Goal: Task Accomplishment & Management: Manage account settings

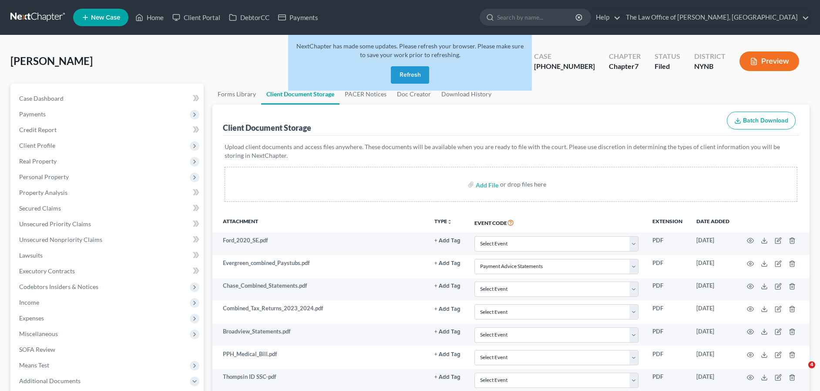
select select "5"
select select "1"
click at [411, 77] on button "Refresh" at bounding box center [410, 74] width 38 height 17
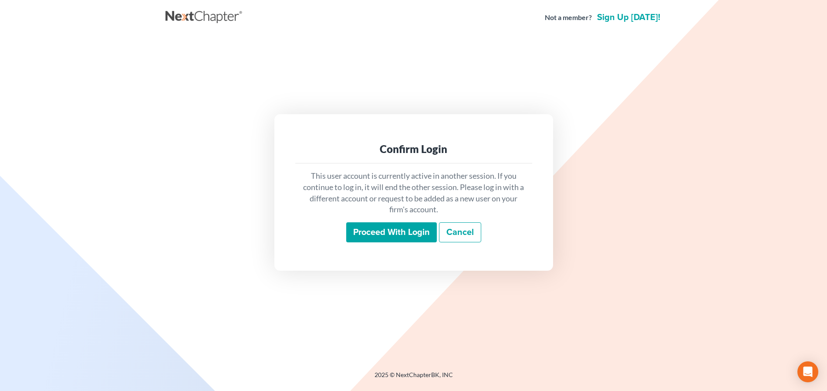
click at [386, 238] on input "Proceed with login" at bounding box center [391, 232] width 91 height 20
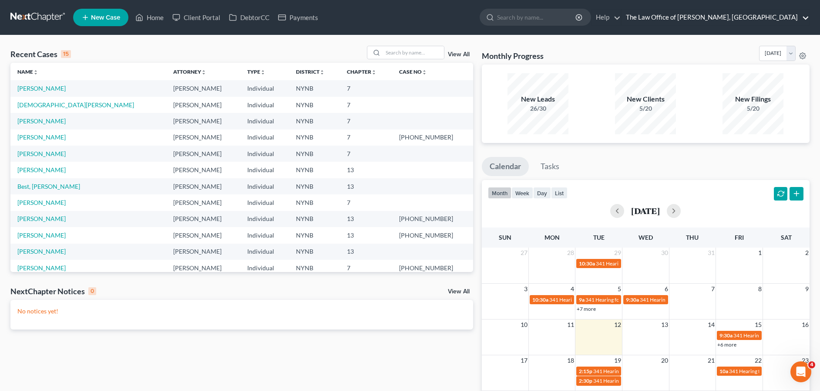
click at [746, 20] on link "The Law Office of [PERSON_NAME], [GEOGRAPHIC_DATA]" at bounding box center [716, 18] width 188 height 16
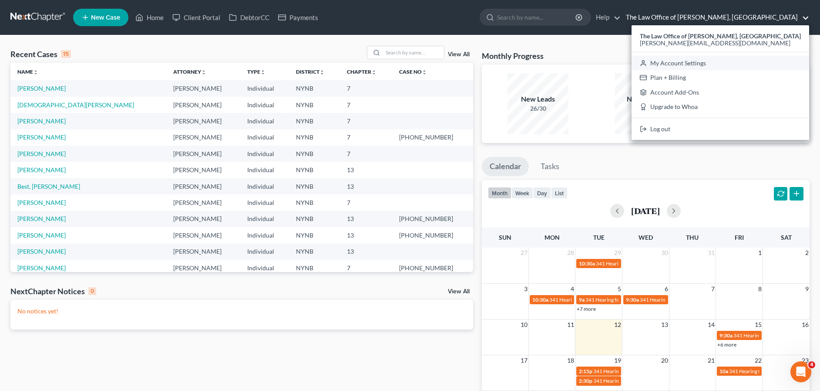
click at [701, 60] on link "My Account Settings" at bounding box center [721, 63] width 178 height 15
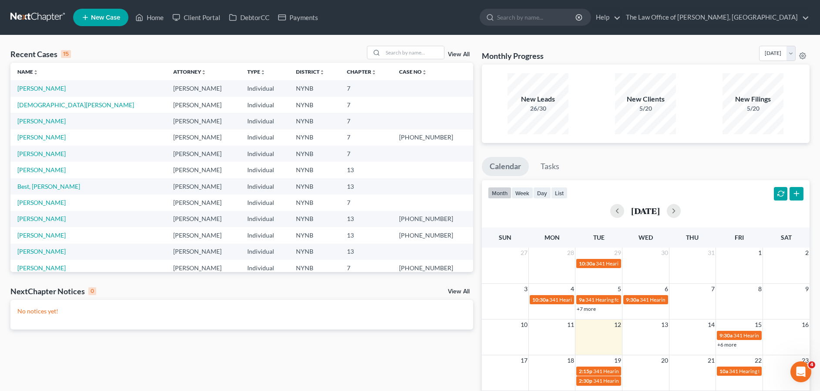
select select "24"
select select "35"
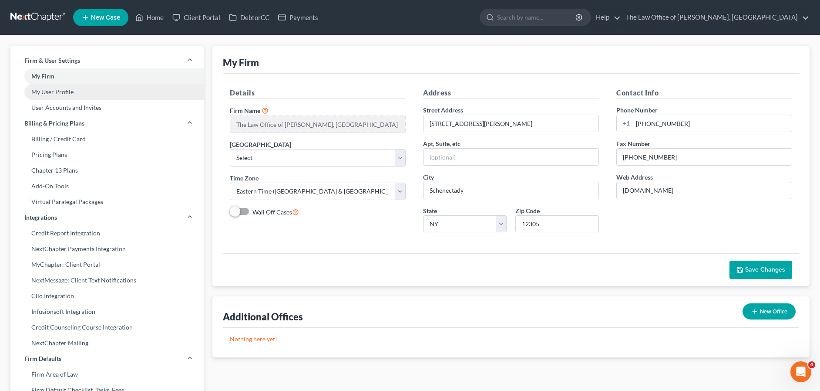
click at [56, 91] on link "My User Profile" at bounding box center [106, 92] width 193 height 16
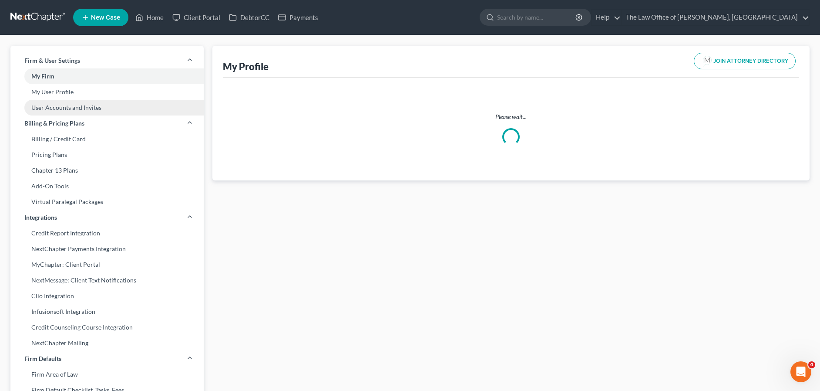
select select "35"
select select "54"
select select "attorney"
select select "0"
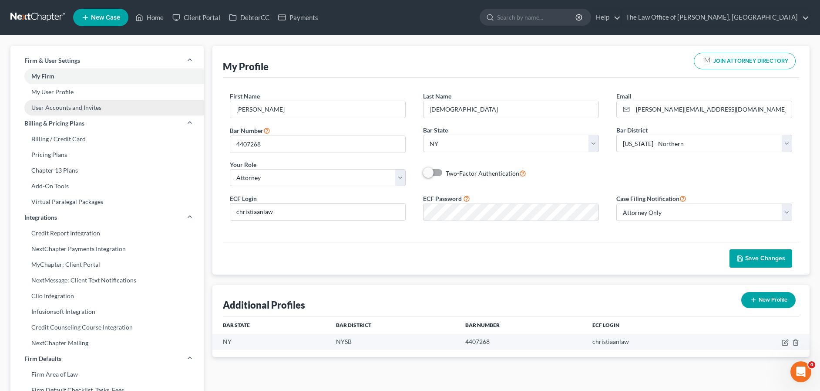
click at [64, 106] on link "User Accounts and Invites" at bounding box center [106, 108] width 193 height 16
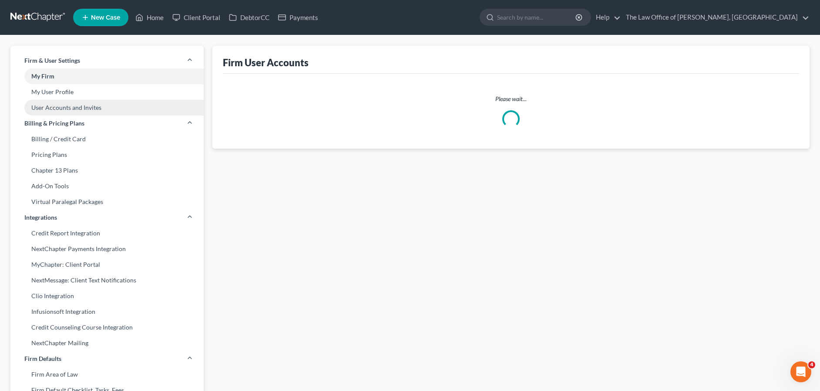
select select "0"
select select "1"
select select "2"
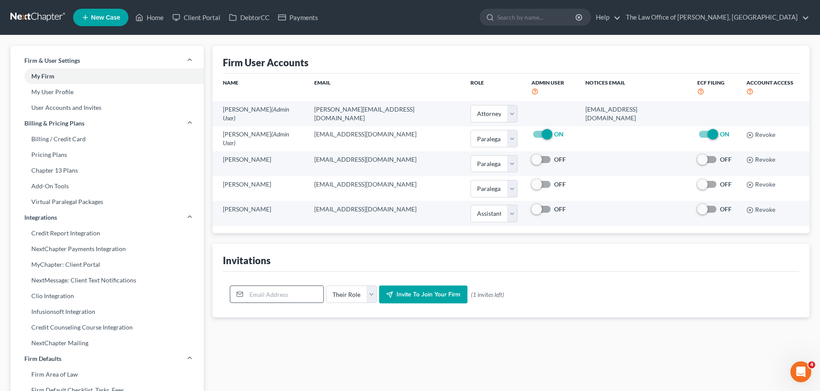
click at [274, 286] on input "email" at bounding box center [284, 294] width 77 height 17
type input "E"
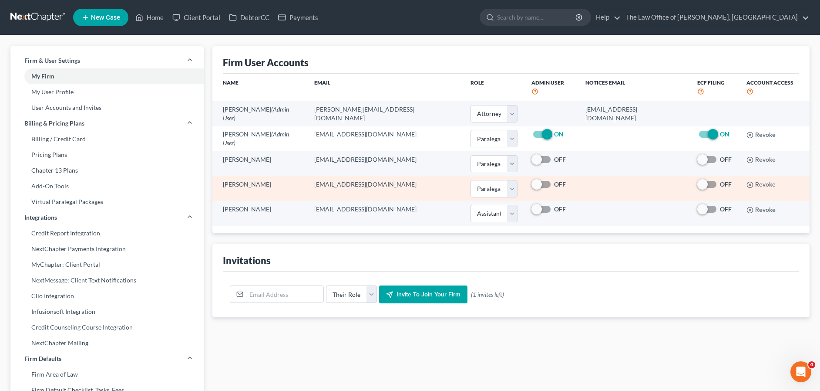
drag, startPoint x: 278, startPoint y: 176, endPoint x: 220, endPoint y: 173, distance: 57.5
click at [220, 176] on td "Kieran McGovern" at bounding box center [259, 188] width 95 height 25
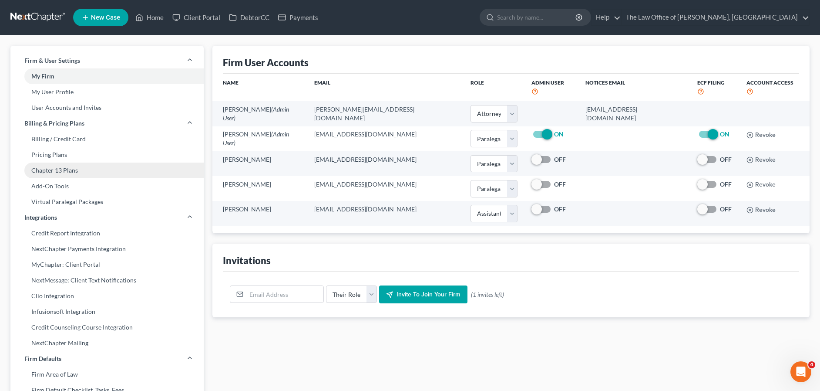
copy td "Kieran McGovern"
click at [155, 19] on link "Home" at bounding box center [149, 18] width 37 height 16
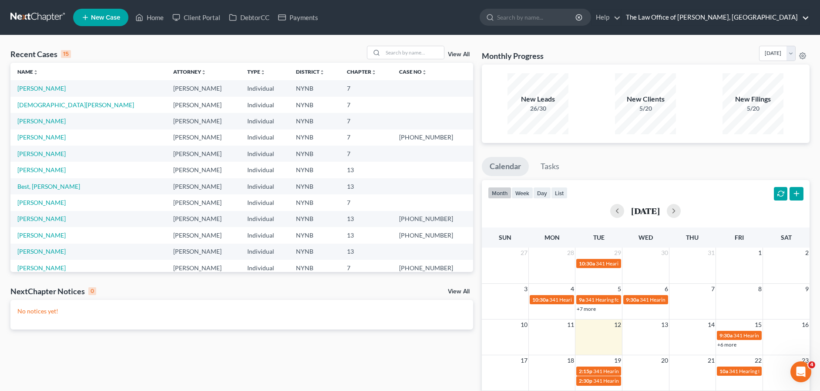
click at [807, 15] on link "The Law Office of [PERSON_NAME], [GEOGRAPHIC_DATA]" at bounding box center [716, 18] width 188 height 16
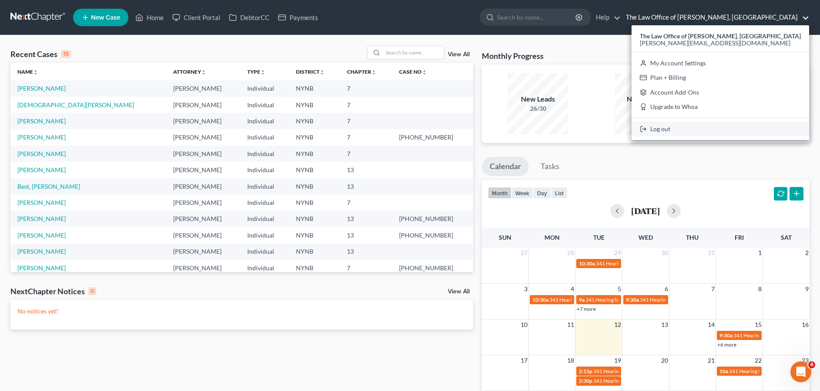
click at [683, 128] on link "Log out" at bounding box center [721, 128] width 178 height 15
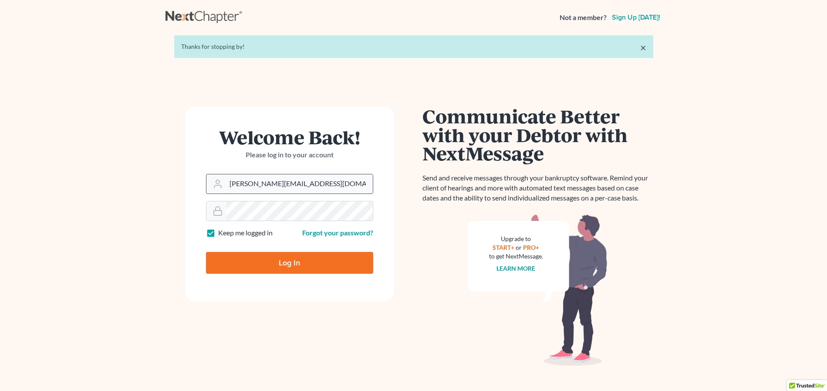
drag, startPoint x: 310, startPoint y: 185, endPoint x: 218, endPoint y: 184, distance: 91.9
click at [216, 184] on div "[PERSON_NAME][EMAIL_ADDRESS][DOMAIN_NAME]" at bounding box center [289, 184] width 167 height 20
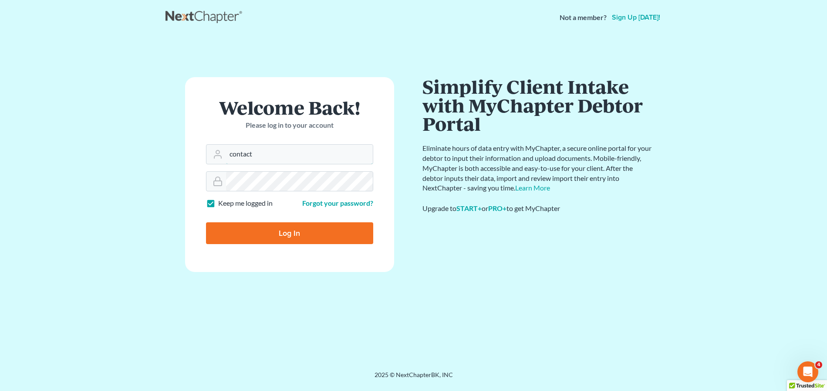
type input "[EMAIL_ADDRESS][DOMAIN_NAME]"
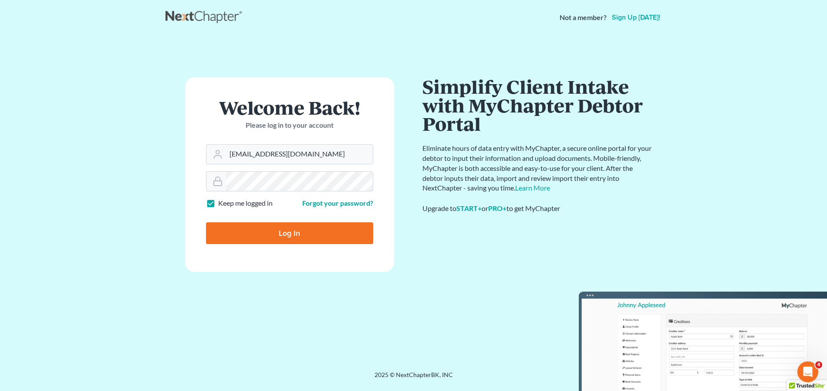
click at [155, 175] on main "× Thanks for stopping by! Welcome Back! Please log in to your account Email Add…" at bounding box center [413, 192] width 827 height 314
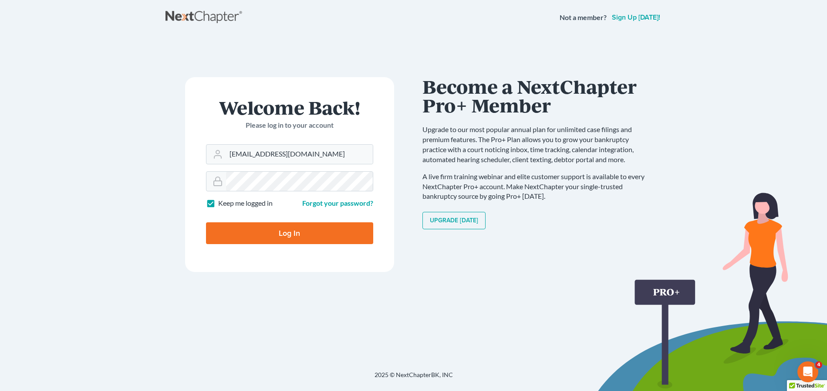
click at [292, 243] on input "Log In" at bounding box center [289, 233] width 167 height 22
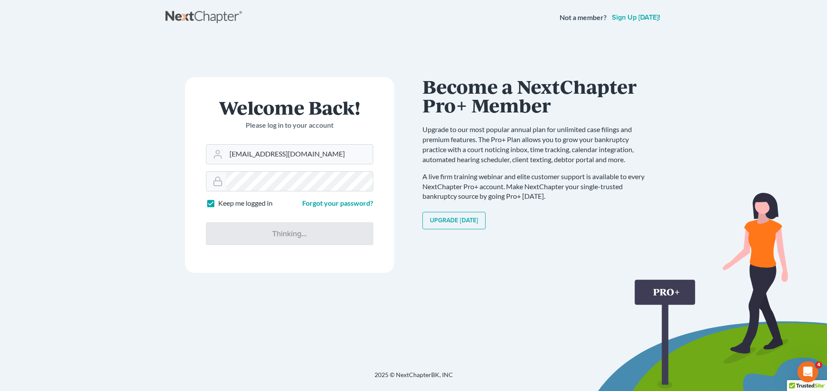
type input "Thinking..."
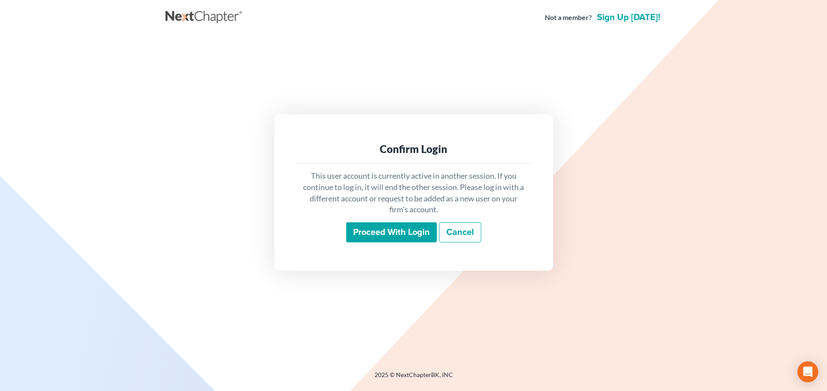
click at [412, 237] on input "Proceed with login" at bounding box center [391, 232] width 91 height 20
